Goal: Find specific page/section: Find specific page/section

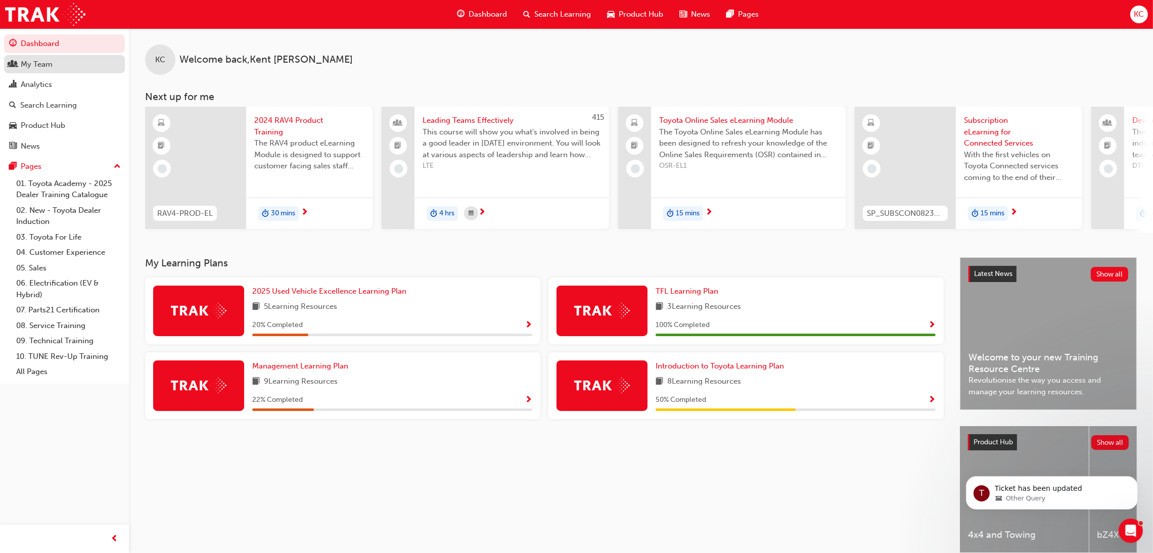
click at [29, 62] on div "My Team" at bounding box center [37, 65] width 32 height 12
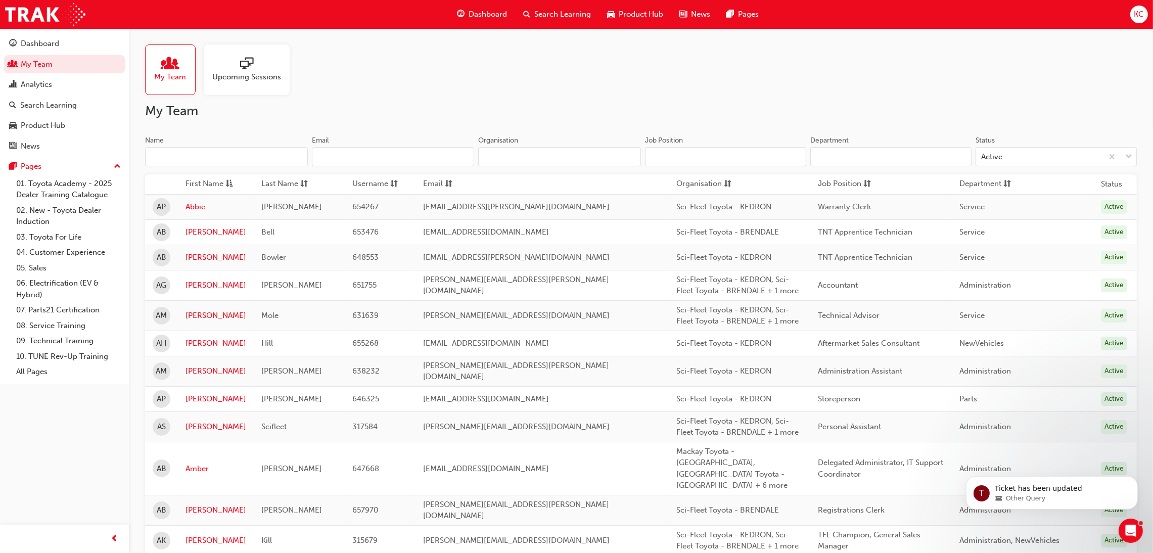
click at [566, 13] on span "Search Learning" at bounding box center [562, 15] width 57 height 12
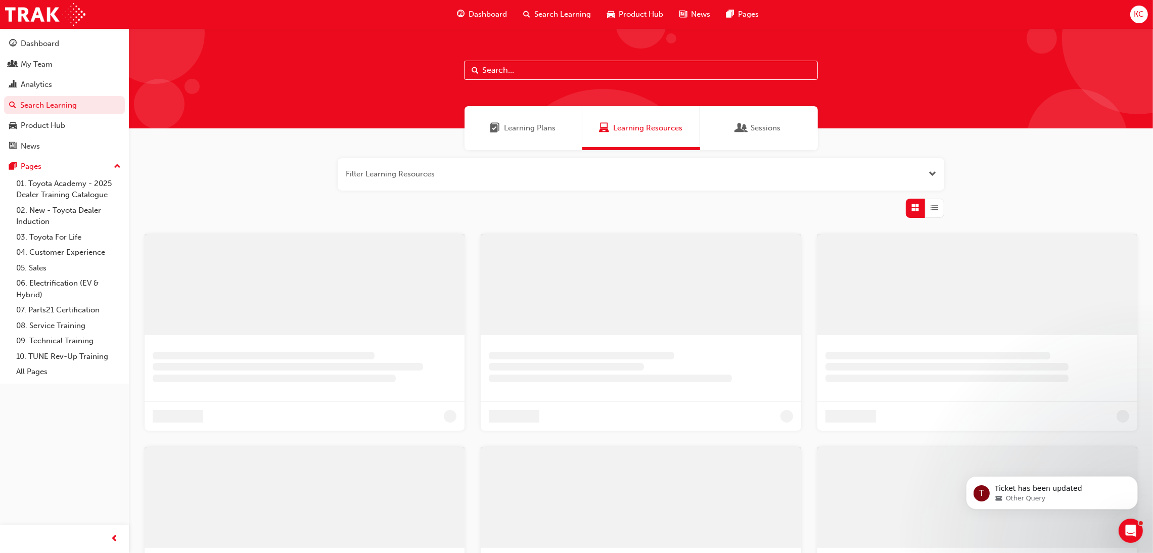
click at [530, 73] on input "text" at bounding box center [641, 70] width 354 height 19
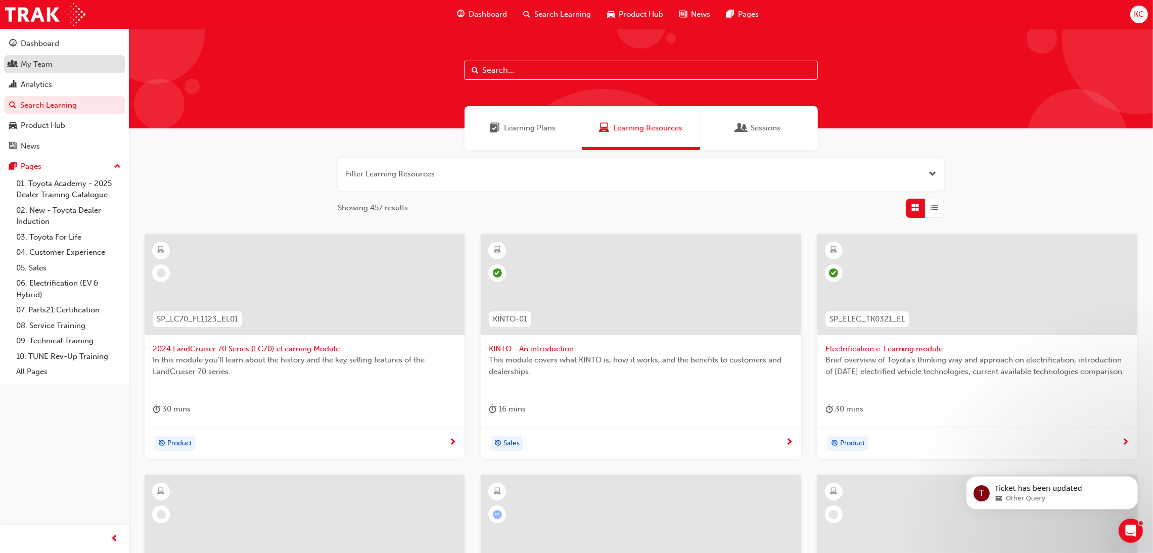
click at [48, 64] on div "My Team" at bounding box center [37, 65] width 32 height 12
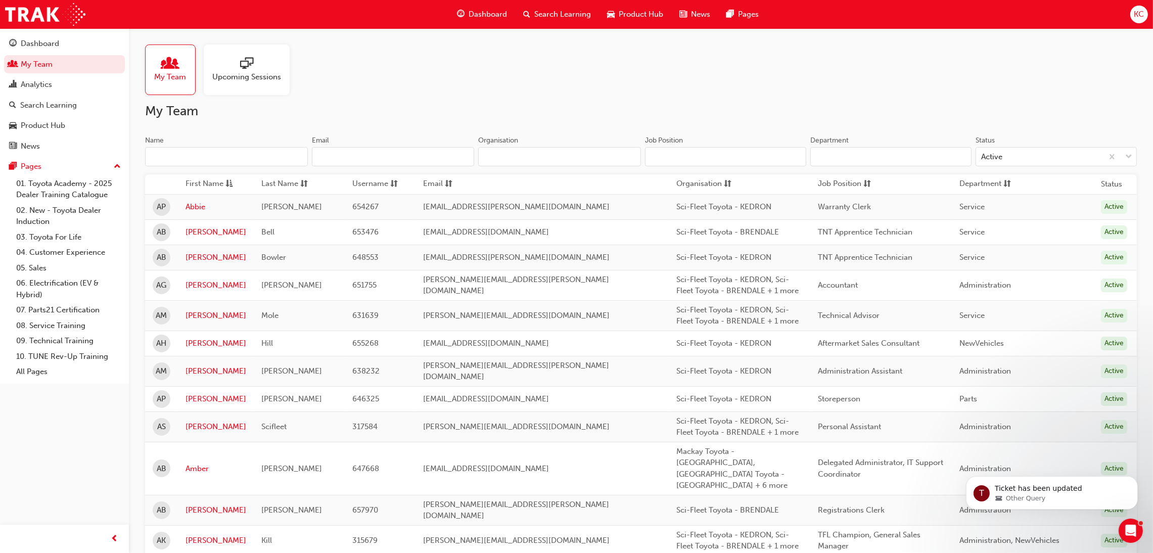
click at [267, 153] on input "Name" at bounding box center [226, 156] width 163 height 19
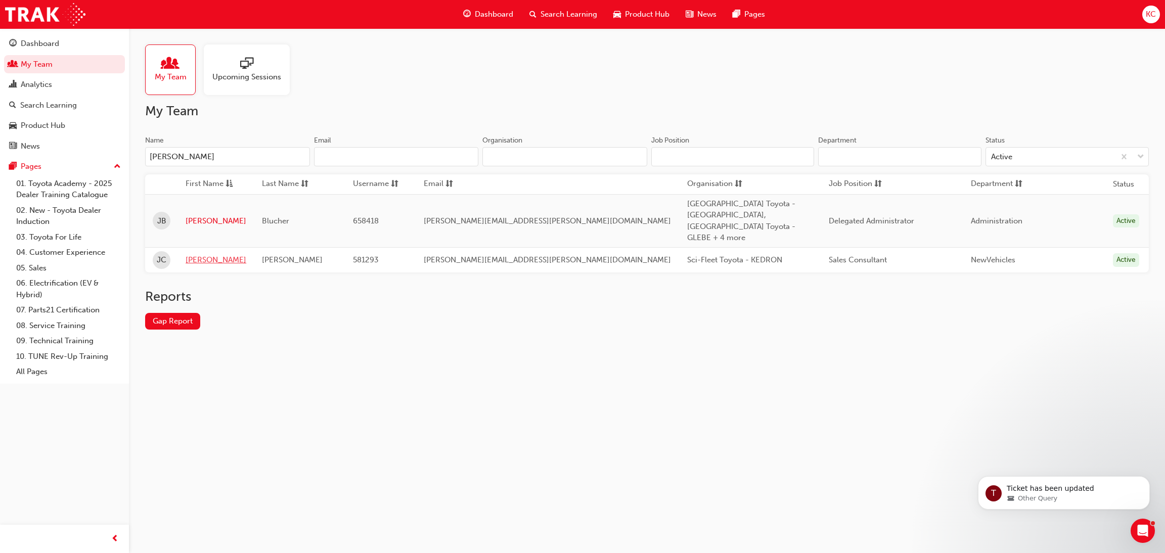
type input "[PERSON_NAME]"
click at [198, 254] on link "[PERSON_NAME]" at bounding box center [216, 260] width 61 height 12
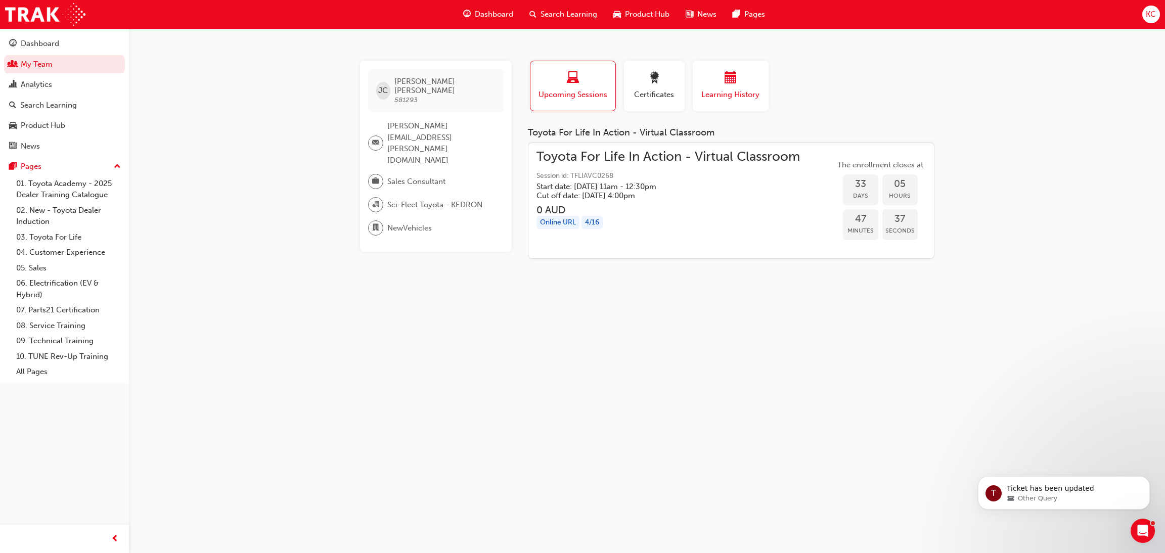
click at [716, 80] on div "button" at bounding box center [730, 80] width 61 height 16
